Goal: Information Seeking & Learning: Learn about a topic

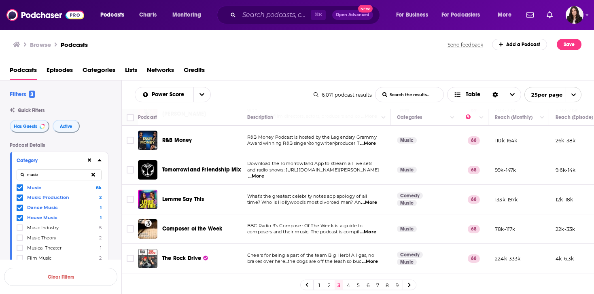
scroll to position [433, 4]
click at [373, 140] on span "...More" at bounding box center [368, 143] width 16 height 6
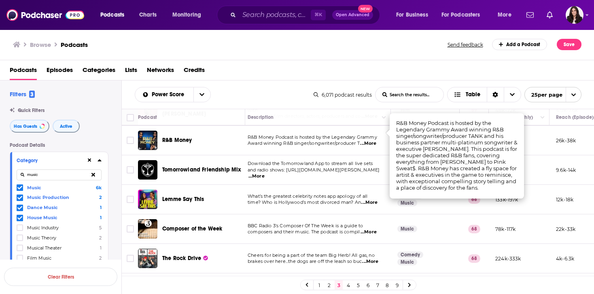
click at [282, 85] on div "Power Score List Search Input Search the results... Table 6,071 podcast results…" at bounding box center [358, 95] width 473 height 28
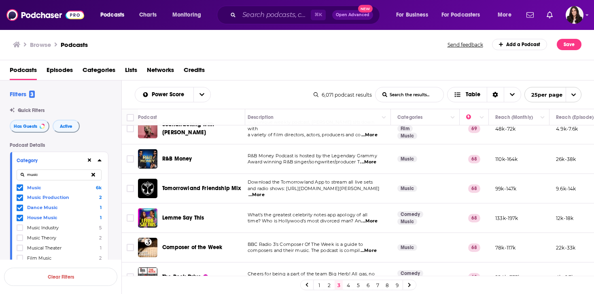
scroll to position [444, 4]
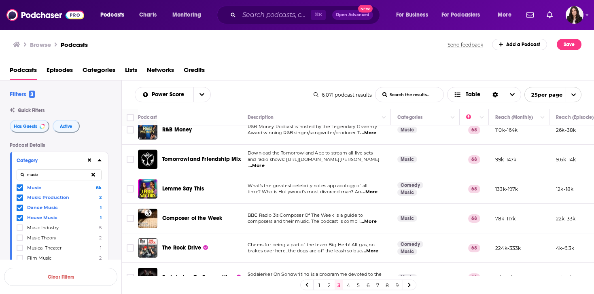
click at [372, 219] on span "...More" at bounding box center [369, 222] width 16 height 6
click at [290, 212] on span "BBC Radio 3's Composer Of The Week is a guide to" at bounding box center [305, 215] width 115 height 6
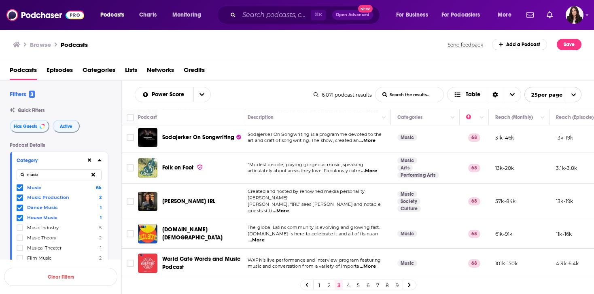
scroll to position [599, 4]
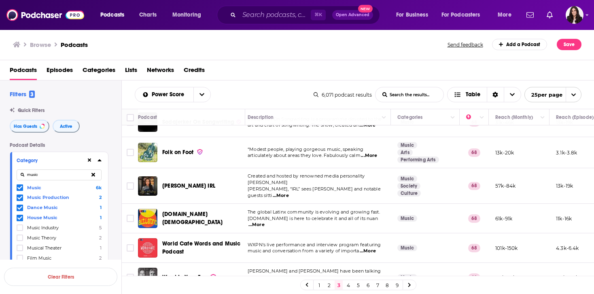
click at [345, 285] on link "4" at bounding box center [348, 285] width 8 height 10
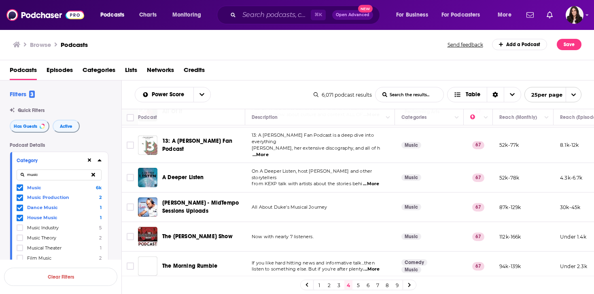
scroll to position [222, 0]
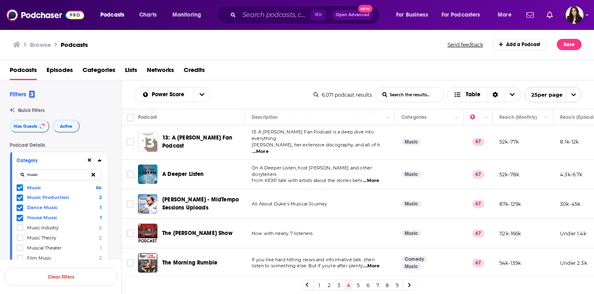
click at [378, 178] on span "...More" at bounding box center [371, 181] width 16 height 6
click at [332, 178] on span "from KEXP talk with artists about the stories behi" at bounding box center [307, 181] width 111 height 6
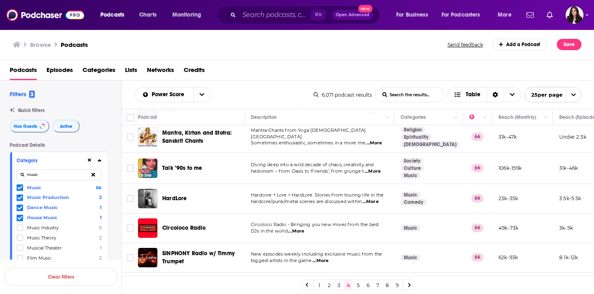
scroll to position [597, 0]
click at [373, 168] on span "...More" at bounding box center [373, 171] width 16 height 6
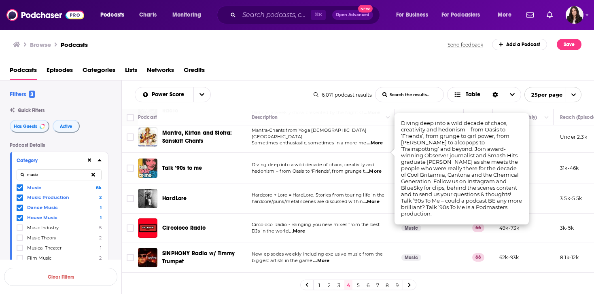
click at [289, 188] on td "Hardcore + Lore = HardLore. Stories from touring life in the hardcore/punk/meta…" at bounding box center [320, 199] width 150 height 30
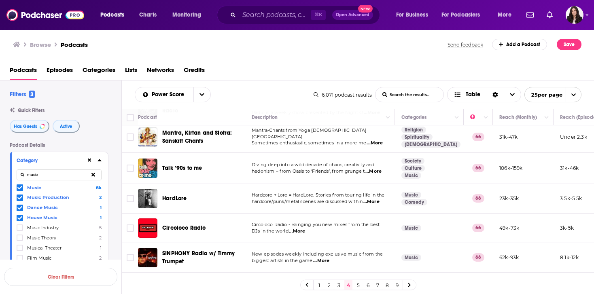
scroll to position [603, 0]
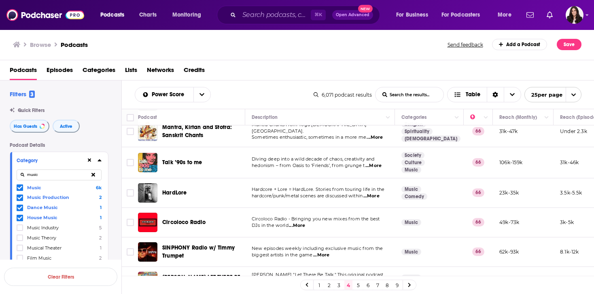
click at [357, 287] on link "5" at bounding box center [358, 285] width 8 height 10
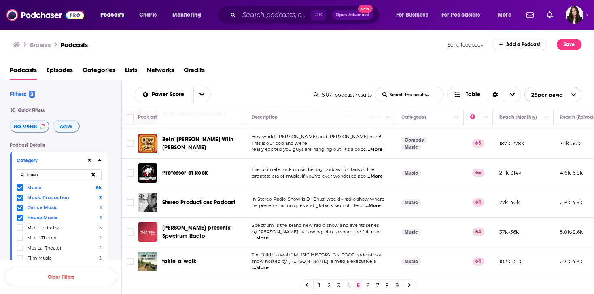
scroll to position [469, 0]
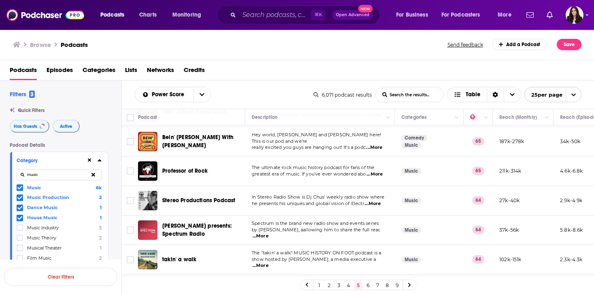
click at [377, 171] on span "...More" at bounding box center [375, 174] width 16 height 6
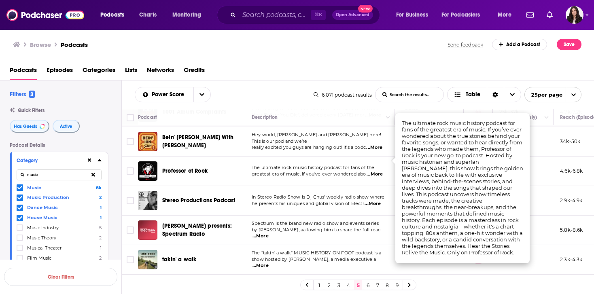
click at [319, 171] on p "greatest era of music. If you’ve ever wondered abo ...More" at bounding box center [320, 174] width 136 height 6
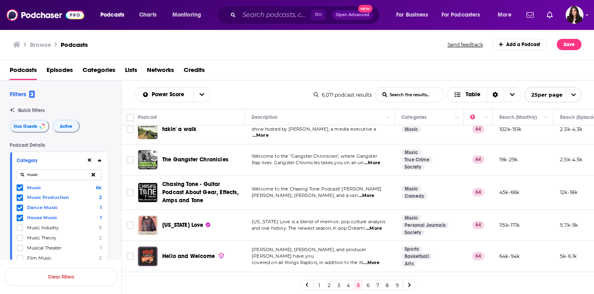
scroll to position [611, 0]
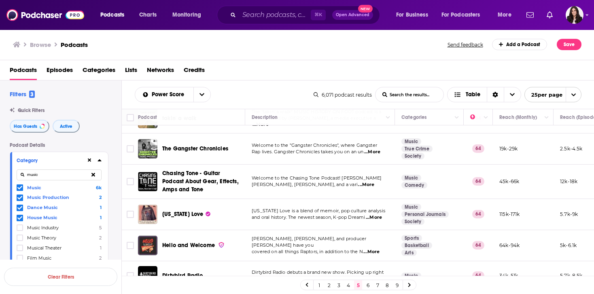
click at [377, 214] on span "...More" at bounding box center [374, 217] width 16 height 6
click at [333, 214] on span "and oral history. The newest season, K-pop Dreami" at bounding box center [308, 217] width 113 height 6
click at [368, 285] on link "6" at bounding box center [368, 285] width 8 height 10
